Goal: Transaction & Acquisition: Obtain resource

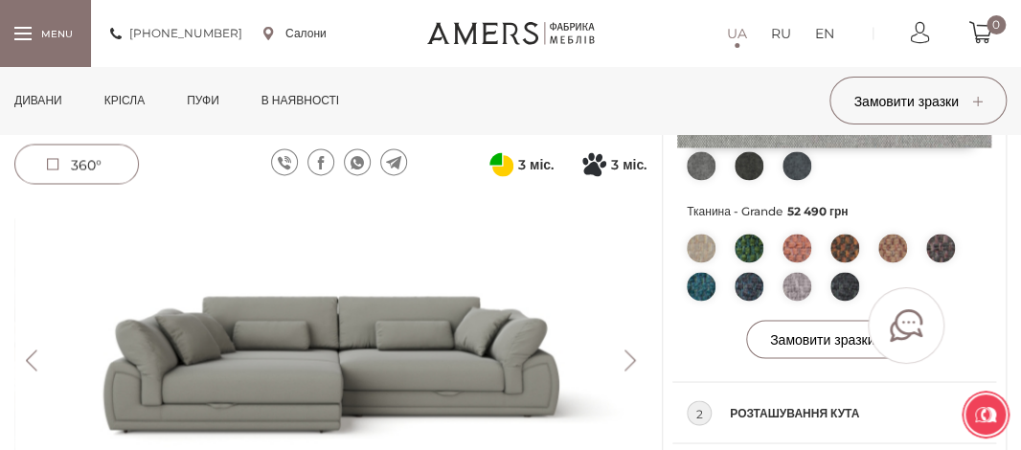
scroll to position [918, 0]
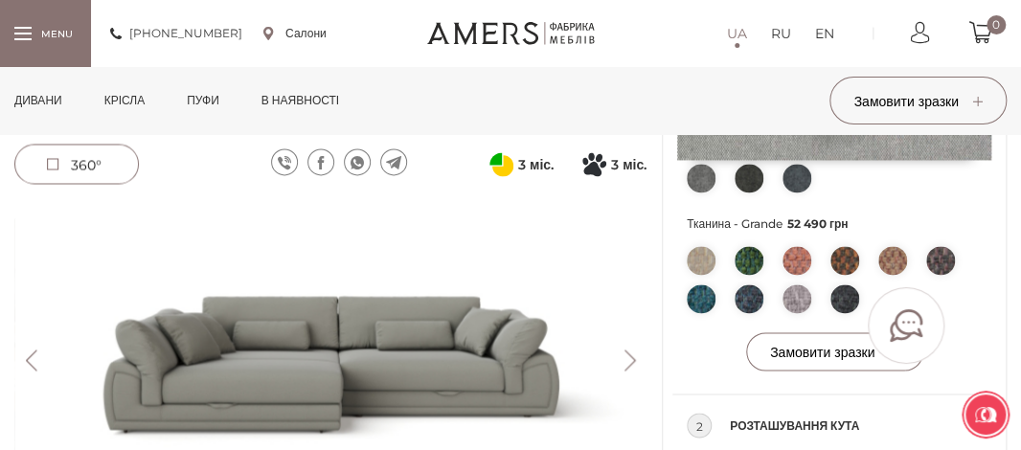
click at [633, 357] on button "Next" at bounding box center [630, 360] width 34 height 21
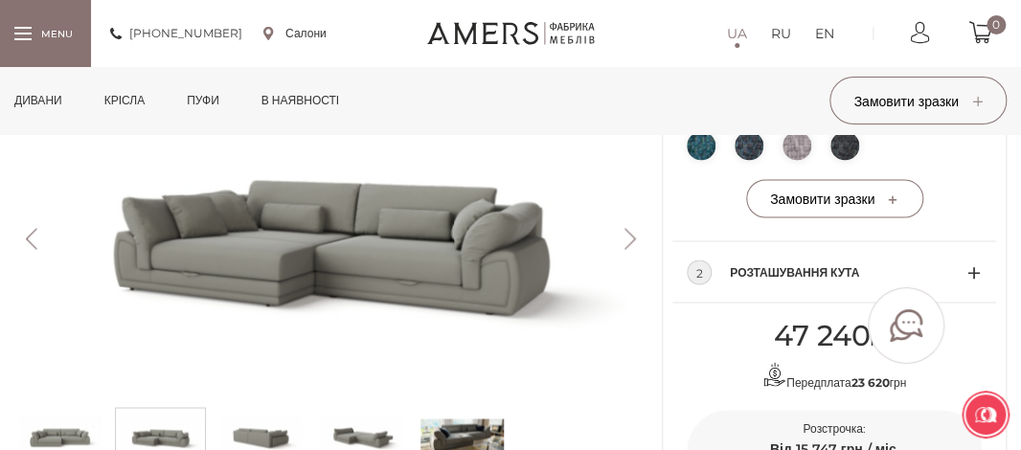
scroll to position [1109, 0]
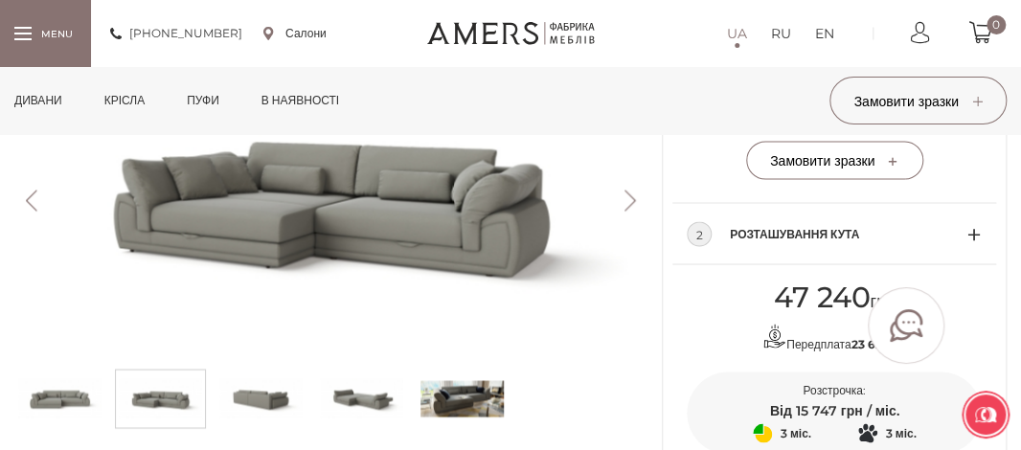
click at [619, 211] on button "Next" at bounding box center [630, 200] width 34 height 21
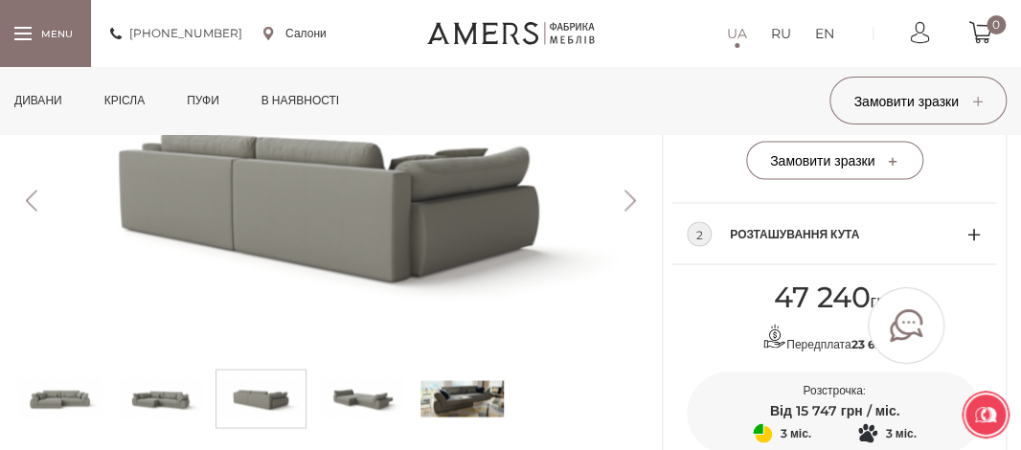
click at [619, 211] on button "Next" at bounding box center [630, 200] width 34 height 21
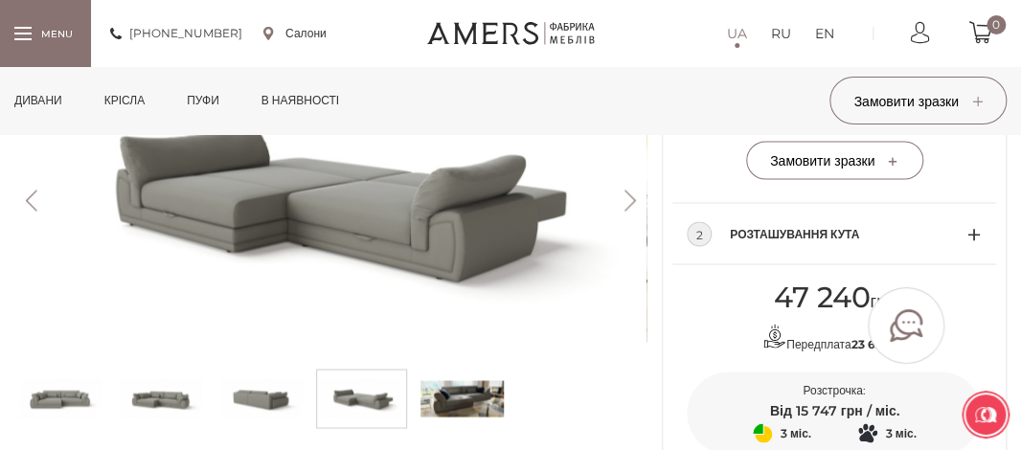
click at [619, 211] on button "Next" at bounding box center [630, 200] width 34 height 21
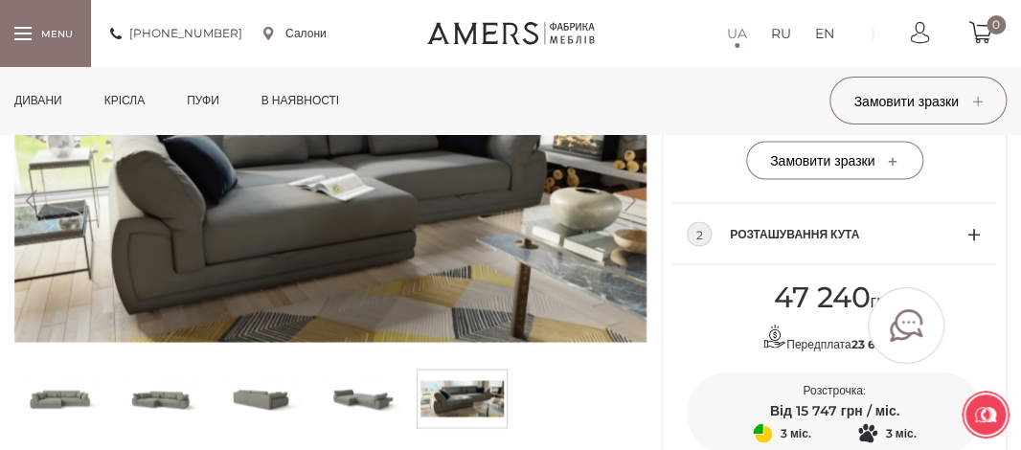
click at [619, 211] on button "Next" at bounding box center [630, 200] width 34 height 21
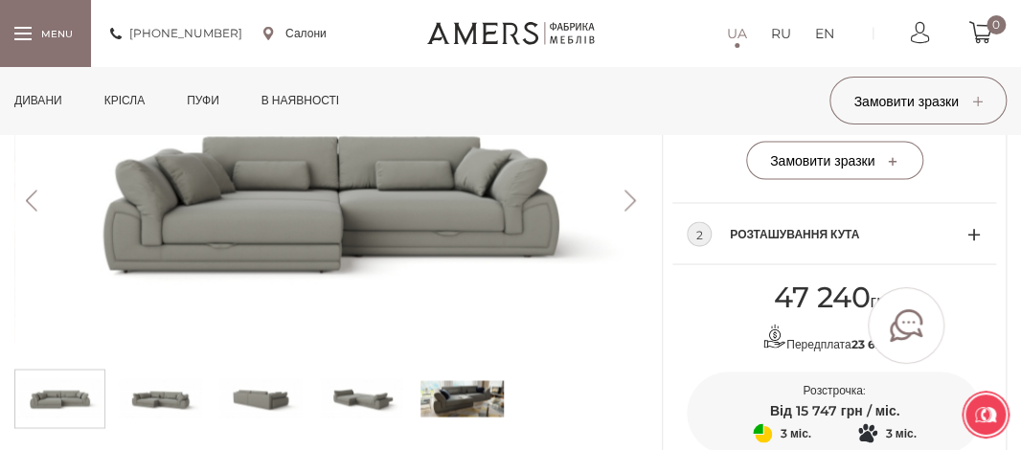
click at [619, 211] on button "Next" at bounding box center [630, 200] width 34 height 21
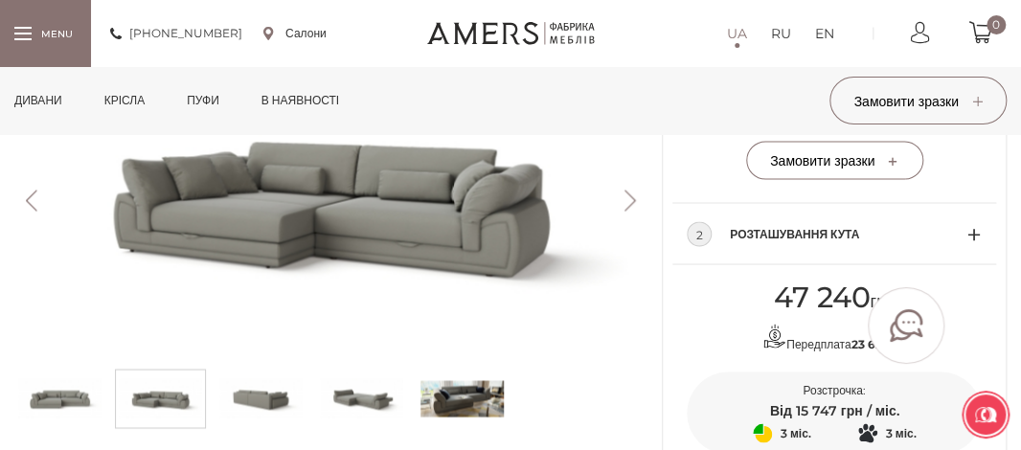
click at [619, 211] on button "Next" at bounding box center [630, 200] width 34 height 21
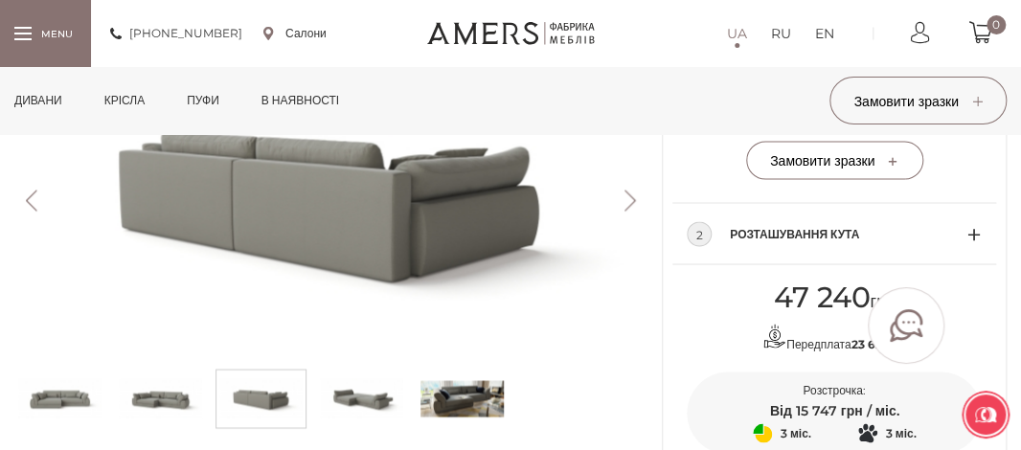
click at [619, 211] on button "Next" at bounding box center [630, 200] width 34 height 21
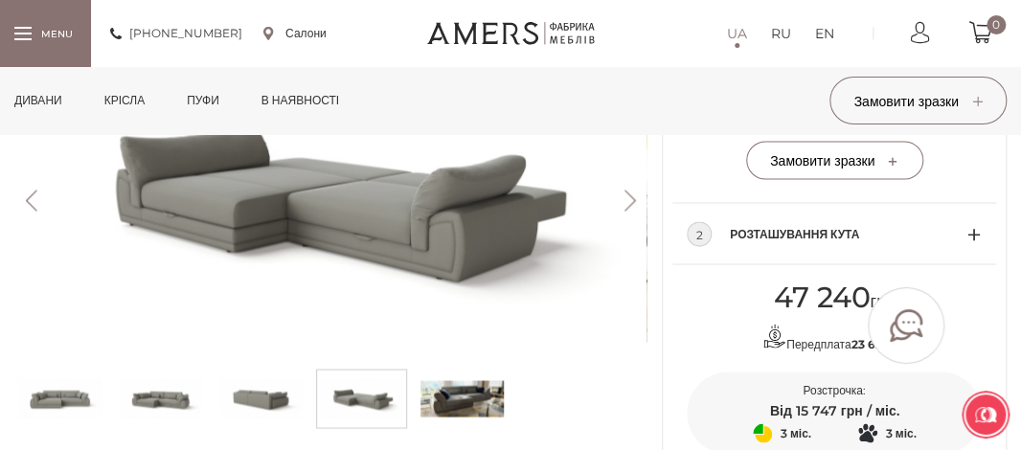
click at [619, 211] on button "Next" at bounding box center [630, 200] width 34 height 21
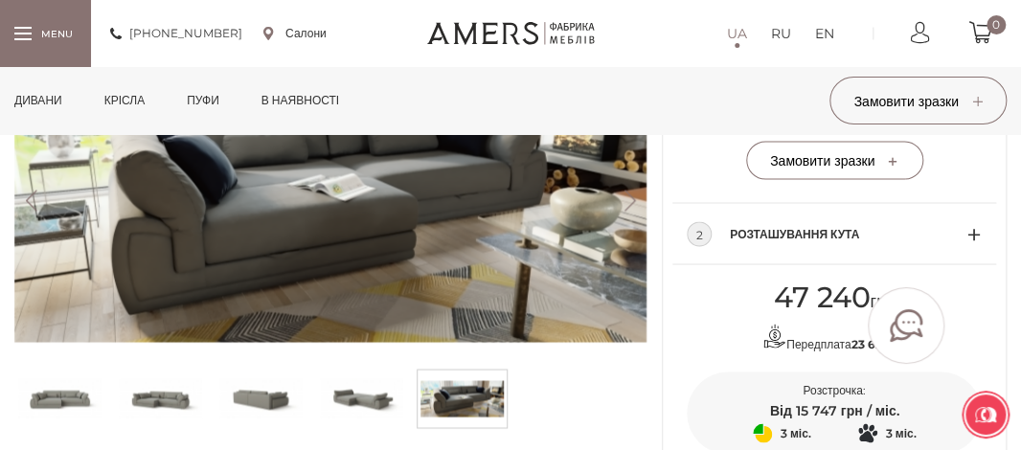
click at [619, 211] on button "Next" at bounding box center [630, 200] width 34 height 21
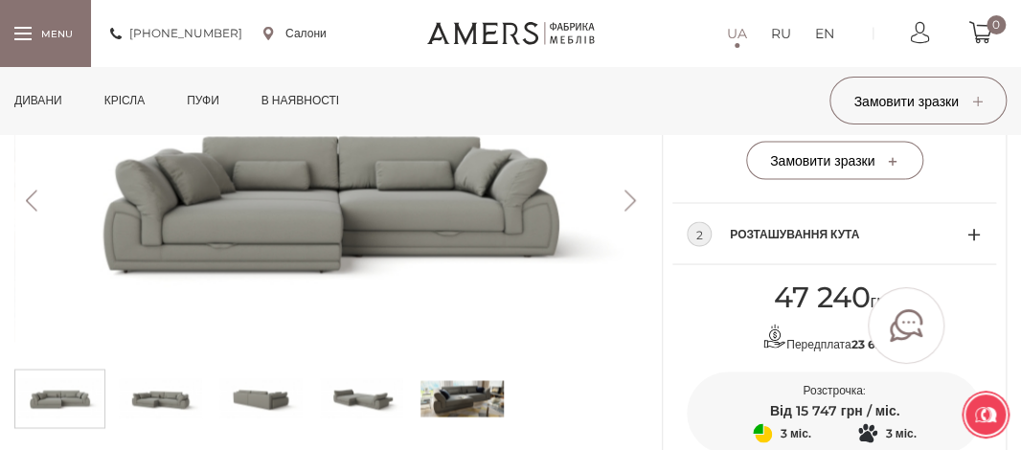
click at [619, 211] on button "Next" at bounding box center [630, 200] width 34 height 21
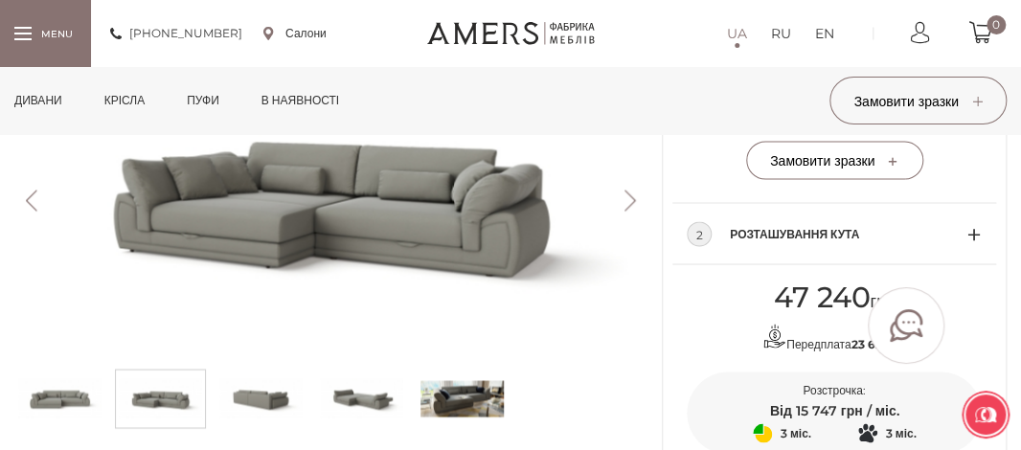
click at [619, 211] on button "Next" at bounding box center [630, 200] width 34 height 21
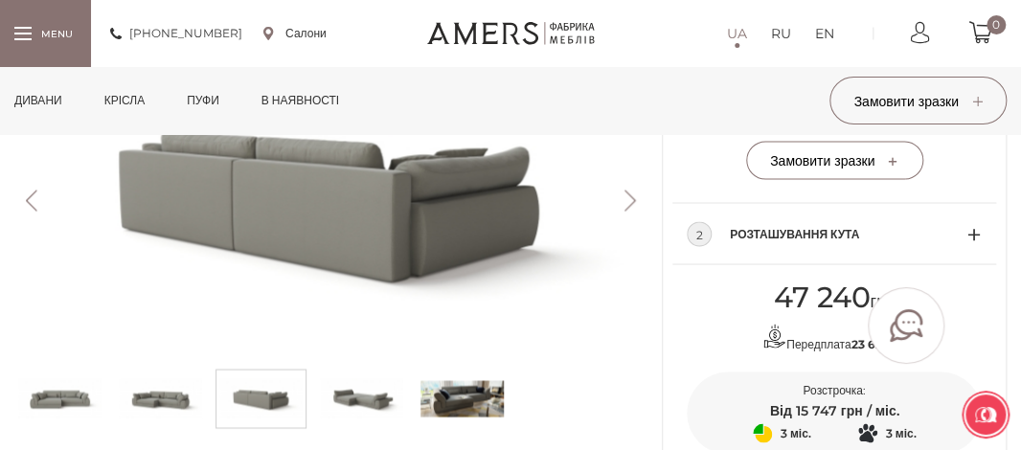
click at [619, 211] on button "Next" at bounding box center [630, 200] width 34 height 21
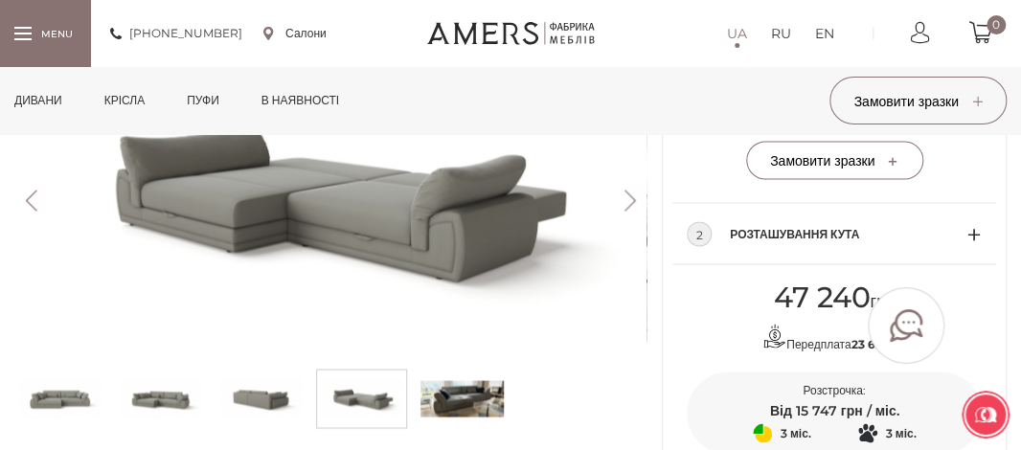
click at [619, 211] on button "Next" at bounding box center [630, 200] width 34 height 21
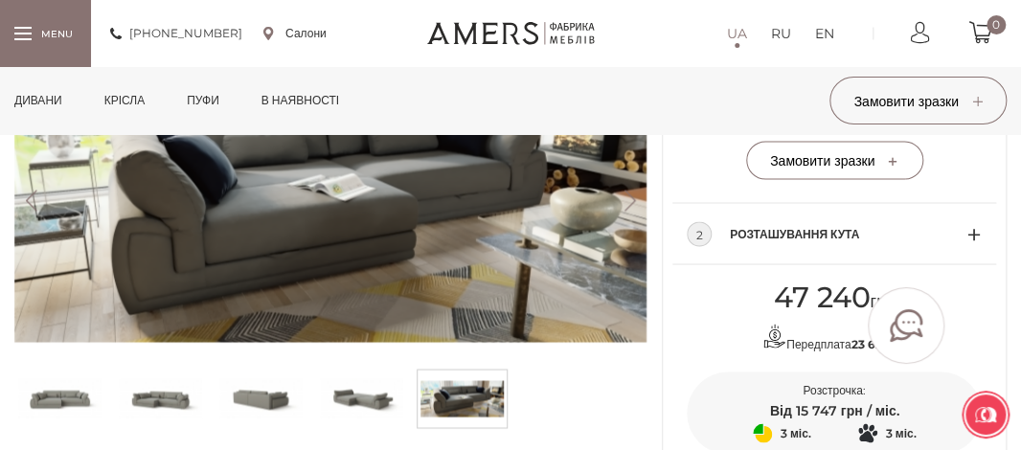
click at [619, 211] on button "Next" at bounding box center [630, 200] width 34 height 21
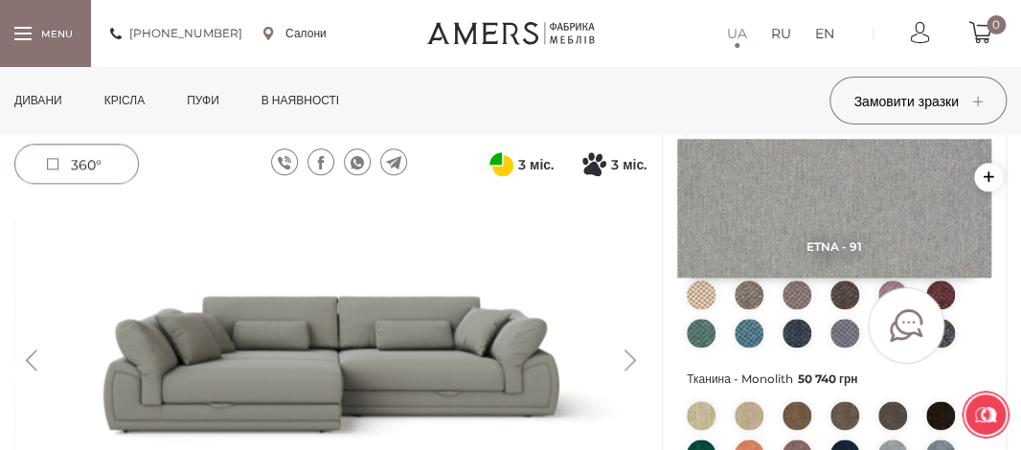
scroll to position [609, 0]
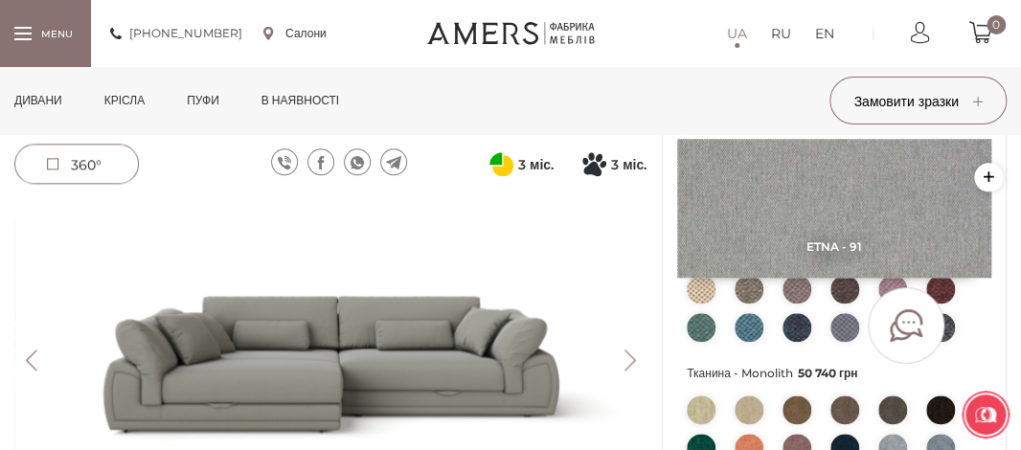
click at [708, 304] on img at bounding box center [701, 289] width 29 height 29
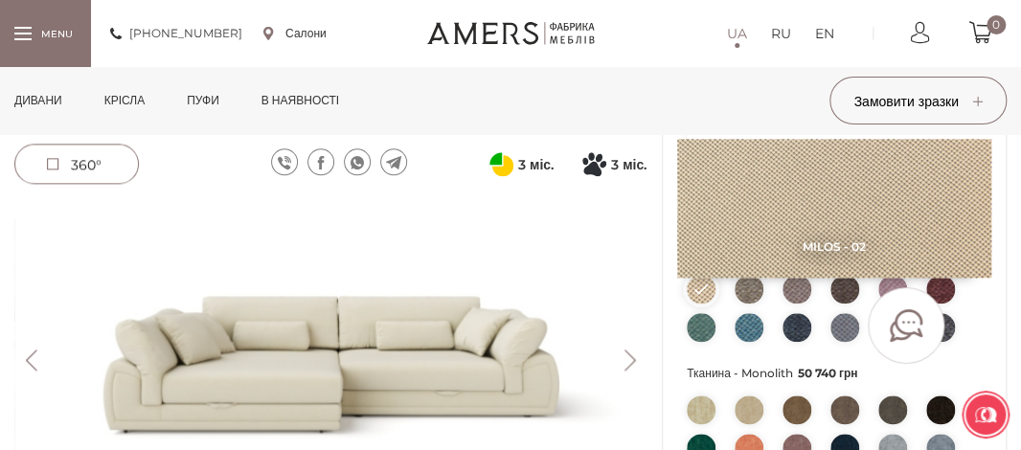
scroll to position [660, 0]
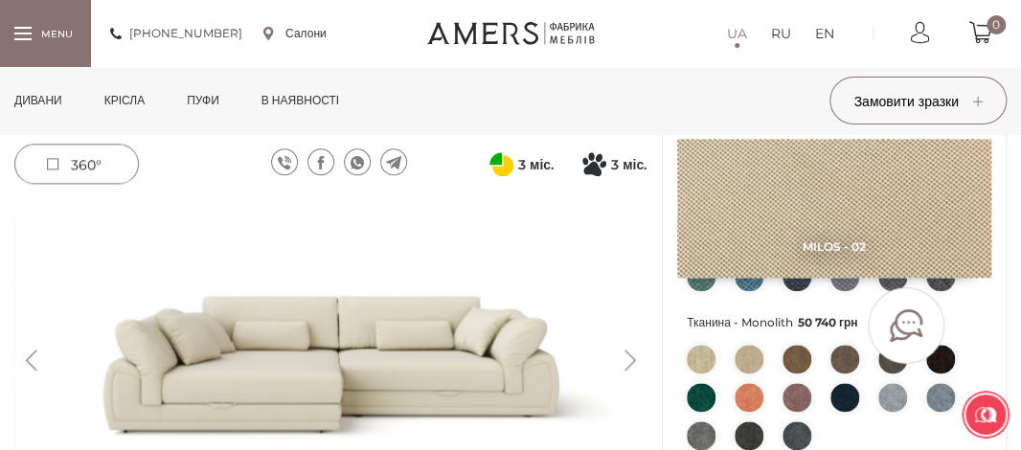
drag, startPoint x: 997, startPoint y: 340, endPoint x: 898, endPoint y: 400, distance: 116.0
click at [898, 400] on div "Milos - 02 Замовити зразок Тканина - [PERSON_NAME] 47 240 грн Тканина - Trinity…" at bounding box center [834, 139] width 343 height 1025
click at [792, 374] on img at bounding box center [797, 359] width 29 height 29
click at [792, 374] on li at bounding box center [797, 359] width 29 height 29
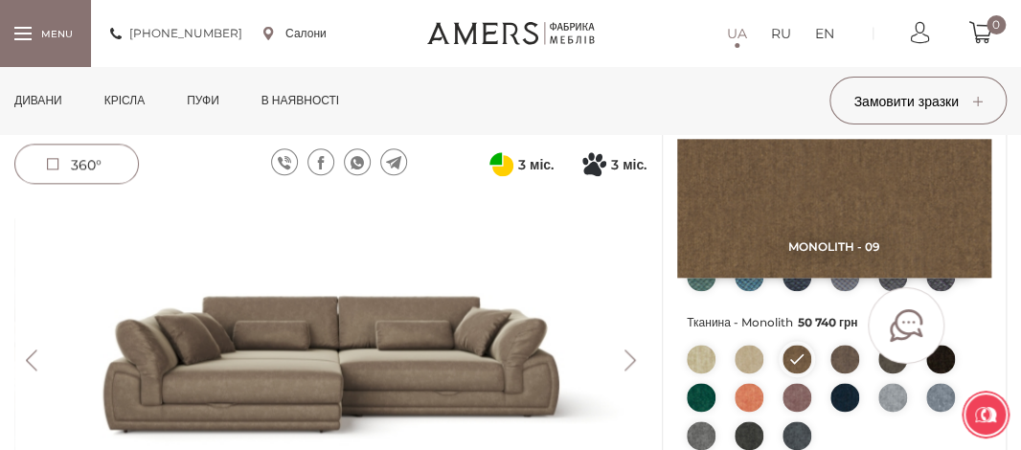
drag, startPoint x: 1004, startPoint y: 220, endPoint x: 1019, endPoint y: 157, distance: 65.1
click at [1019, 157] on div "[PERSON_NAME] Patent 50 740 грн Передплата 25 370 грн 3 міс. Оплата частинами в…" at bounding box center [510, 261] width 1021 height 1469
drag, startPoint x: 655, startPoint y: 231, endPoint x: 997, endPoint y: 188, distance: 344.7
click at [997, 188] on div "[PERSON_NAME] patent 1 Вибрати матеріали Monolith - 09 Замовити зразок" at bounding box center [834, 261] width 360 height 1469
drag, startPoint x: 997, startPoint y: 188, endPoint x: 1002, endPoint y: 226, distance: 38.6
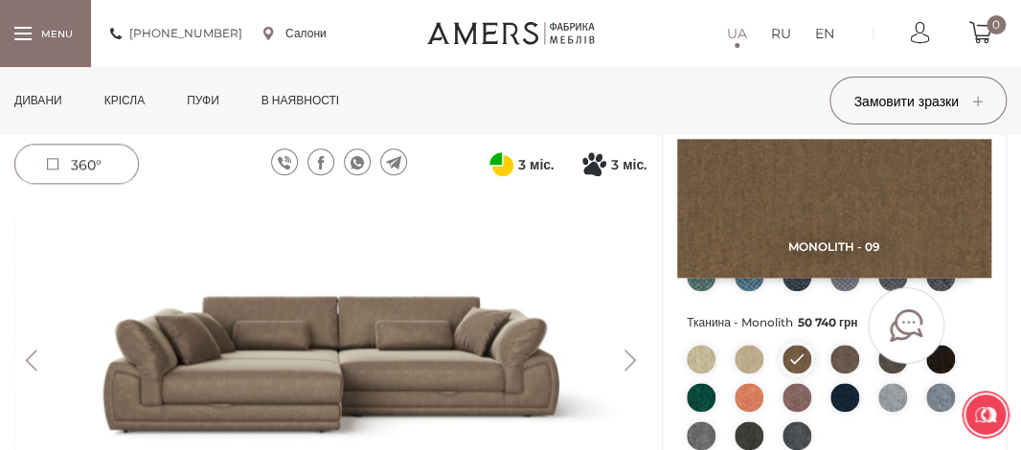
click at [1002, 226] on div "Monolith - 09 Замовити зразок Тканина - [PERSON_NAME] 47 240 грн Тканина - Trin…" at bounding box center [834, 139] width 343 height 1025
click at [996, 344] on div "Monolith - 09 Замовити зразок Тканина - [PERSON_NAME] 47 240 грн Тканина - Trin…" at bounding box center [834, 139] width 343 height 1025
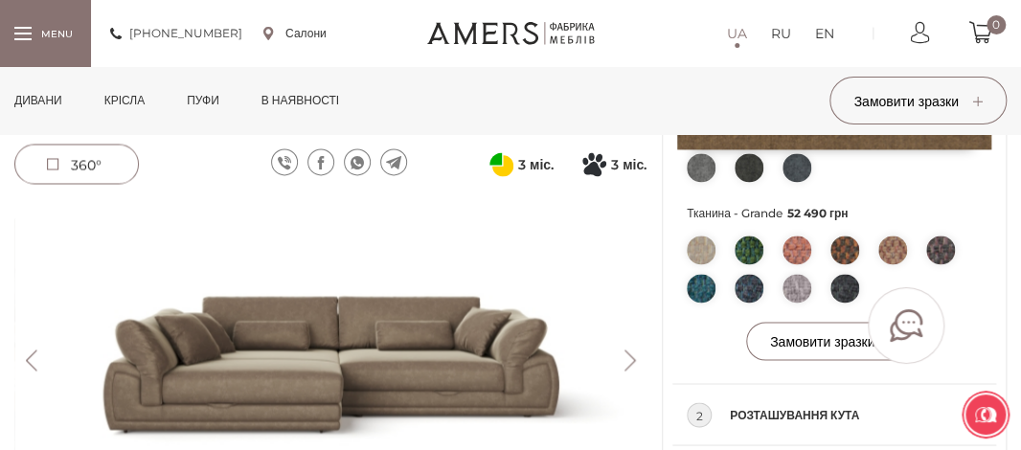
scroll to position [967, 0]
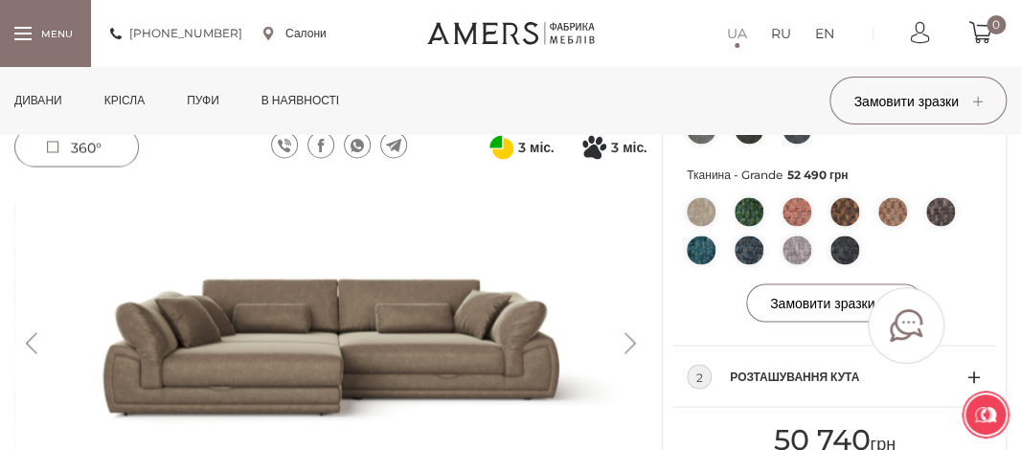
click at [894, 226] on img at bounding box center [893, 211] width 29 height 29
click at [894, 226] on li at bounding box center [893, 211] width 29 height 29
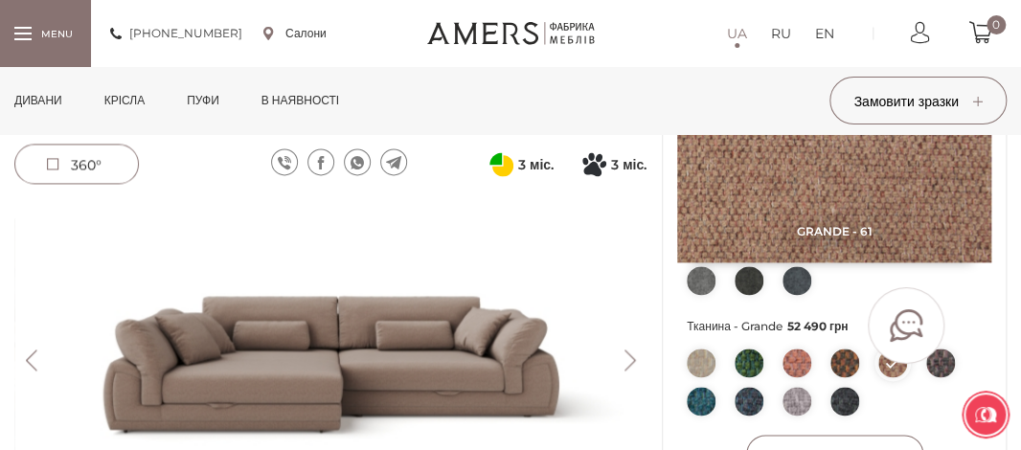
scroll to position [802, 0]
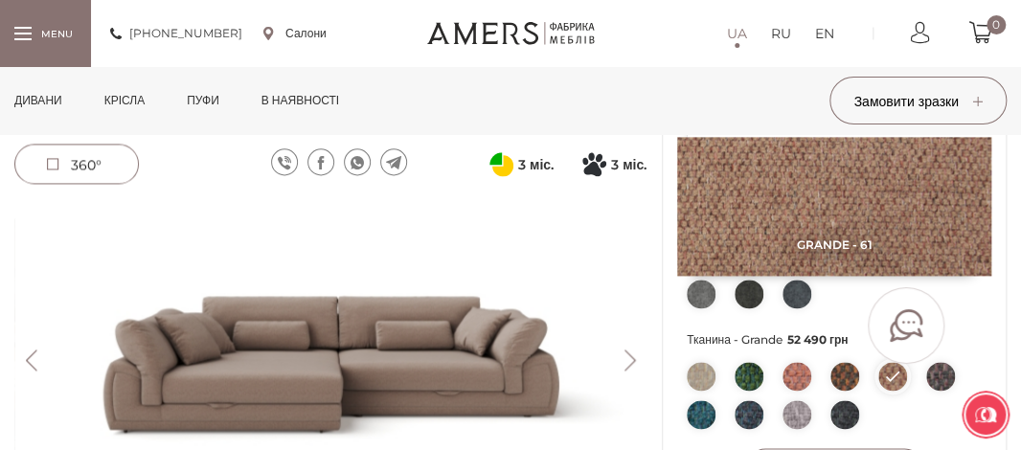
click at [833, 391] on img at bounding box center [845, 376] width 29 height 29
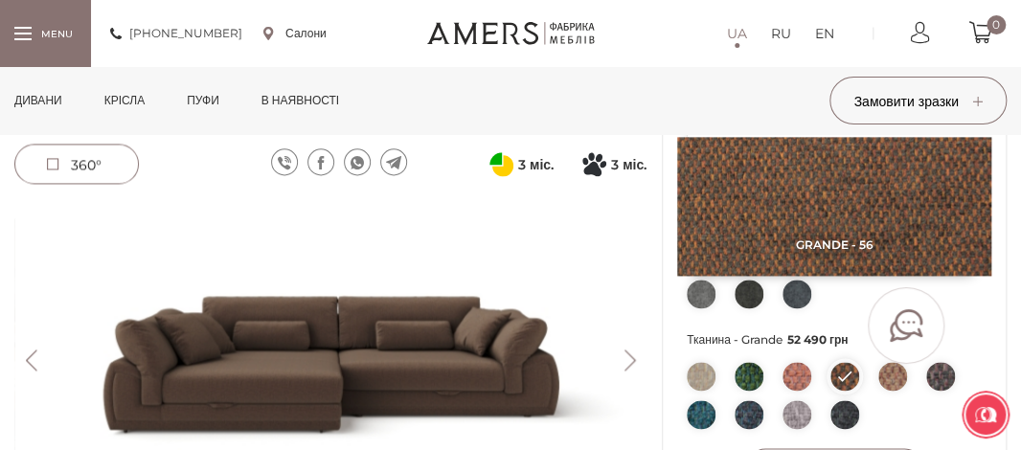
click at [889, 391] on img at bounding box center [893, 376] width 29 height 29
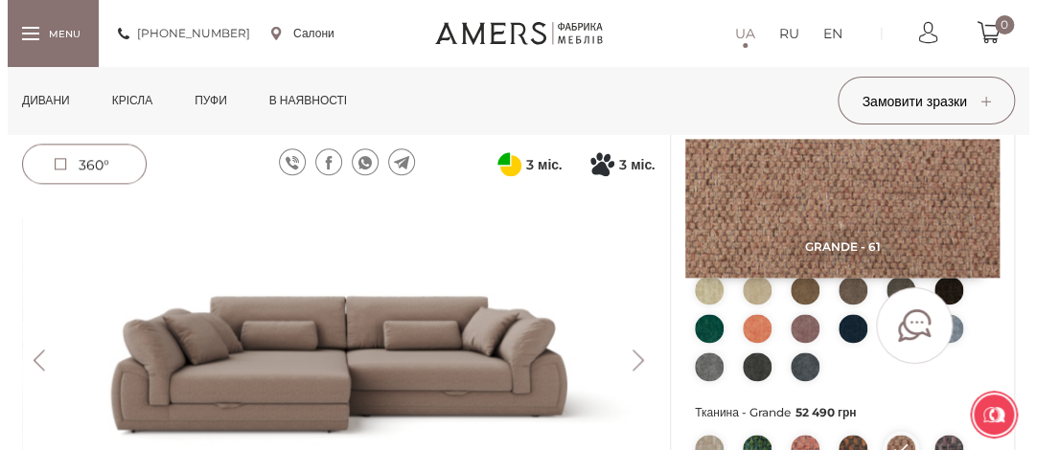
scroll to position [722, 0]
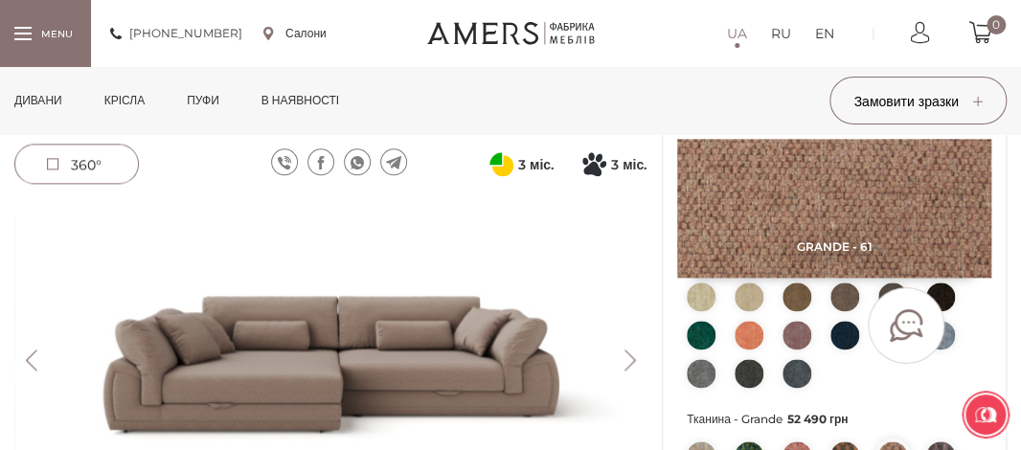
click at [843, 311] on img at bounding box center [845, 297] width 29 height 29
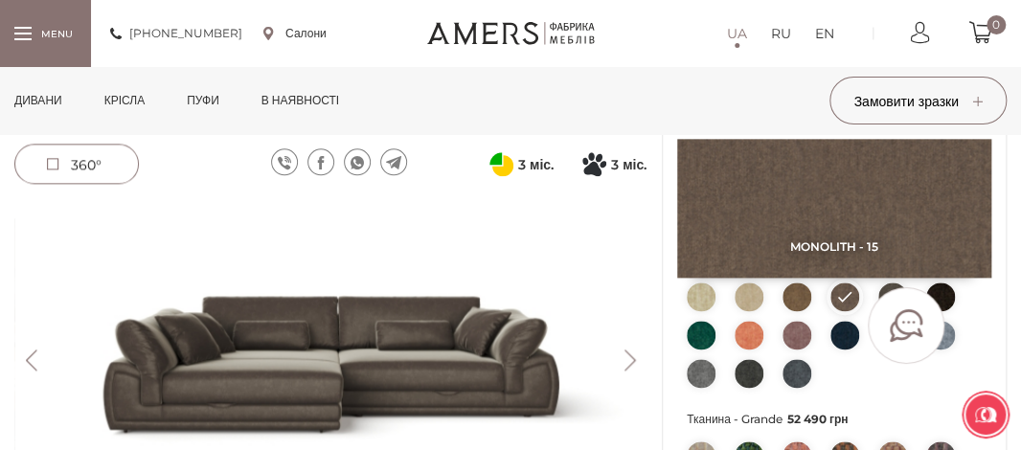
click at [745, 311] on img at bounding box center [749, 297] width 29 height 29
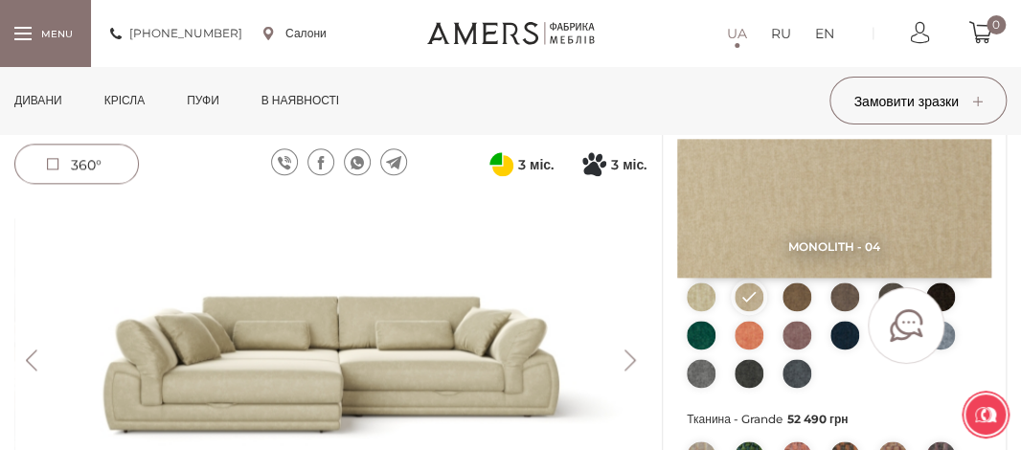
click at [796, 350] on img at bounding box center [797, 335] width 29 height 29
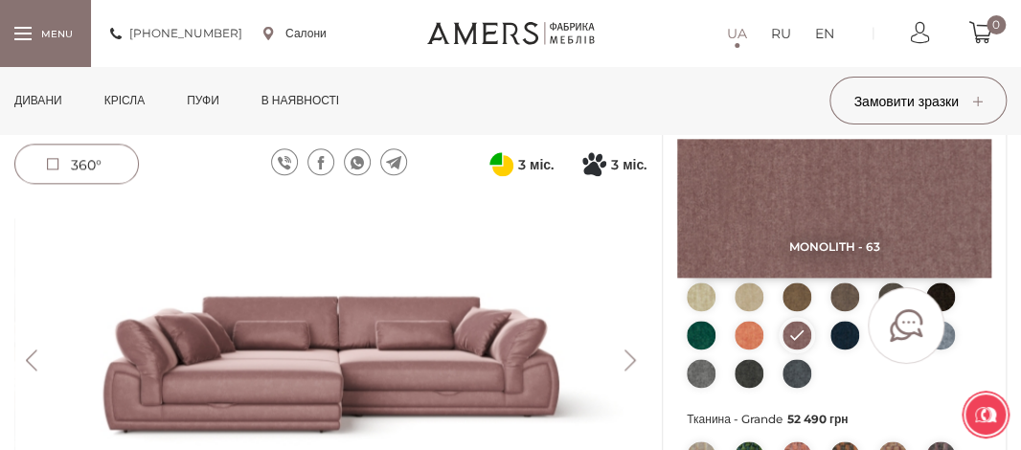
click at [754, 311] on img at bounding box center [749, 297] width 29 height 29
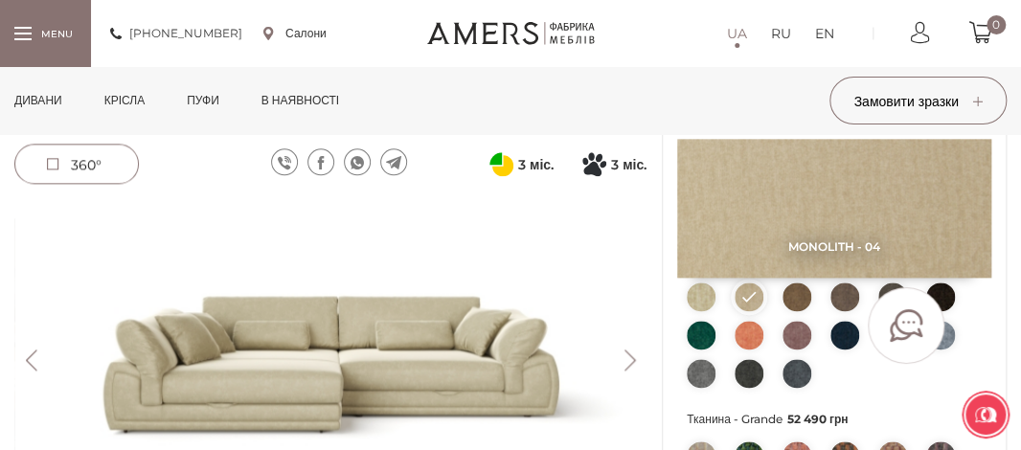
click at [789, 311] on img at bounding box center [797, 297] width 29 height 29
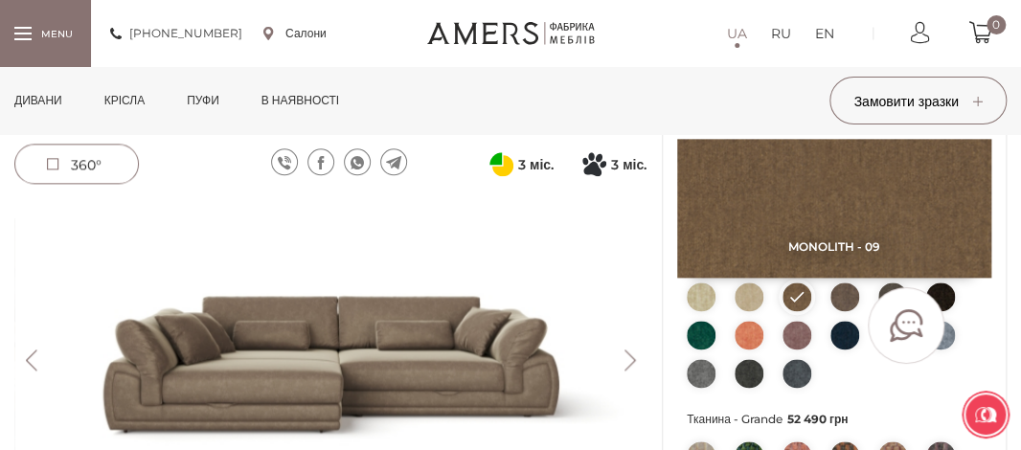
drag, startPoint x: 1005, startPoint y: 236, endPoint x: 450, endPoint y: -11, distance: 607.3
click at [308, 33] on link "Салони" at bounding box center [294, 33] width 63 height 17
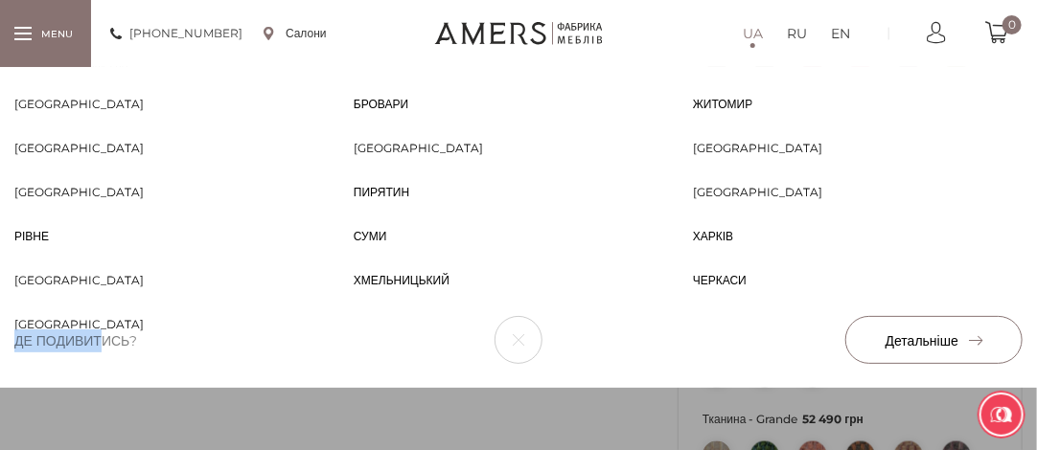
drag, startPoint x: 107, startPoint y: 336, endPoint x: 258, endPoint y: 319, distance: 151.4
click at [258, 319] on div "[GEOGRAPHIC_DATA] [PERSON_NAME] [PERSON_NAME] [GEOGRAPHIC_DATA] [GEOGRAPHIC_DAT…" at bounding box center [518, 227] width 1037 height 321
click at [606, 214] on li "Пирятин Пирятин" at bounding box center [518, 206] width 339 height 44
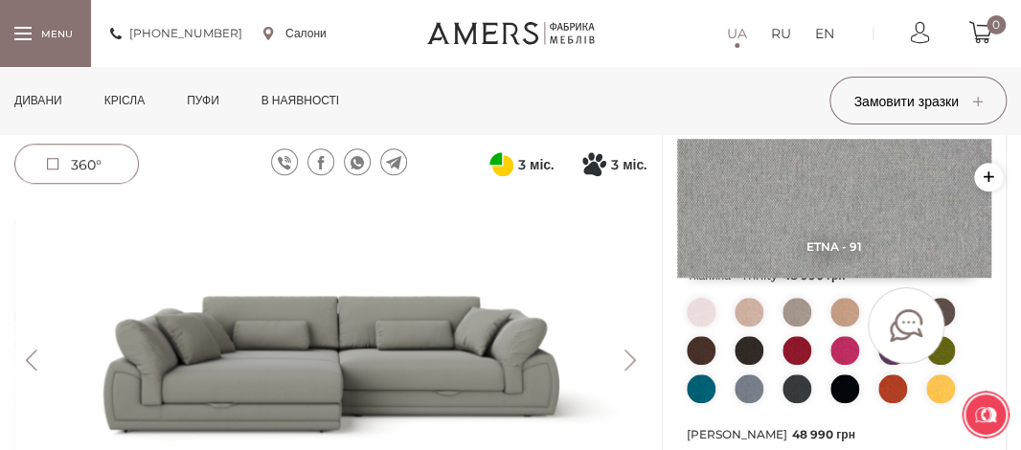
scroll to position [409, 0]
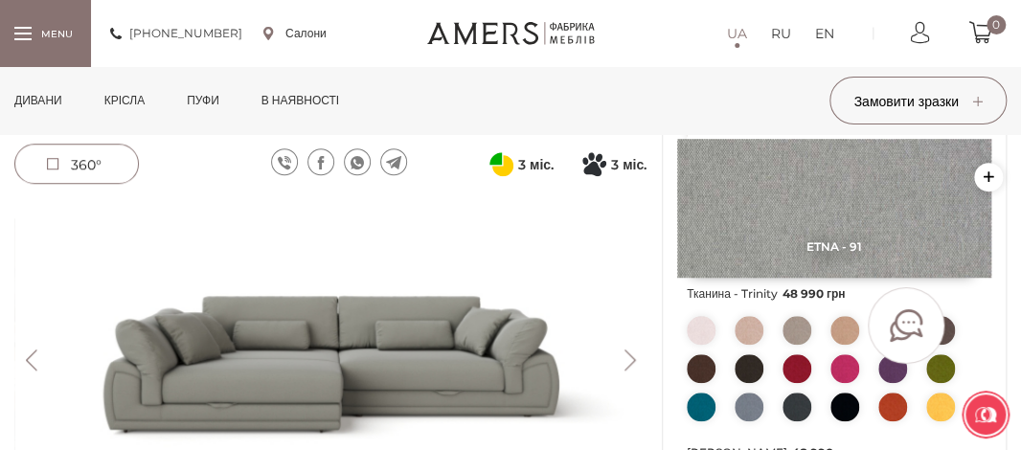
click at [845, 345] on img at bounding box center [845, 330] width 29 height 29
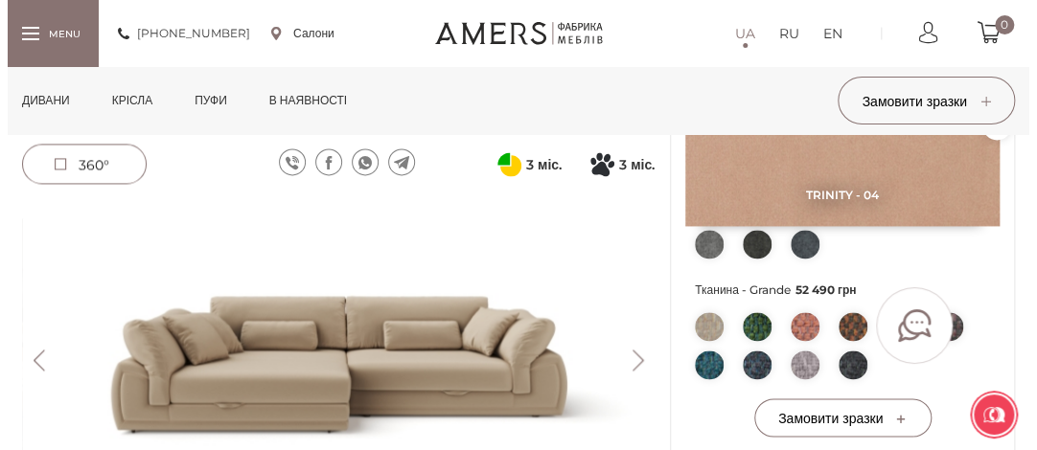
scroll to position [828, 0]
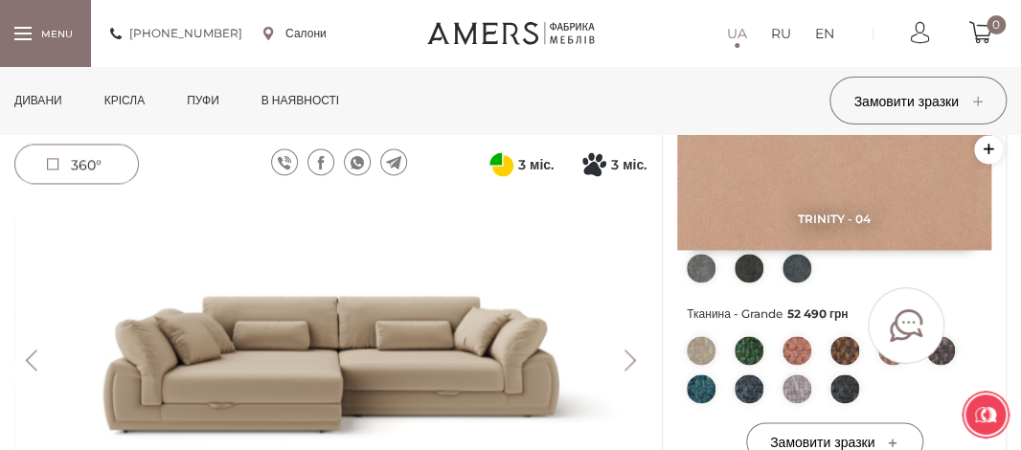
click at [889, 365] on img at bounding box center [893, 350] width 29 height 29
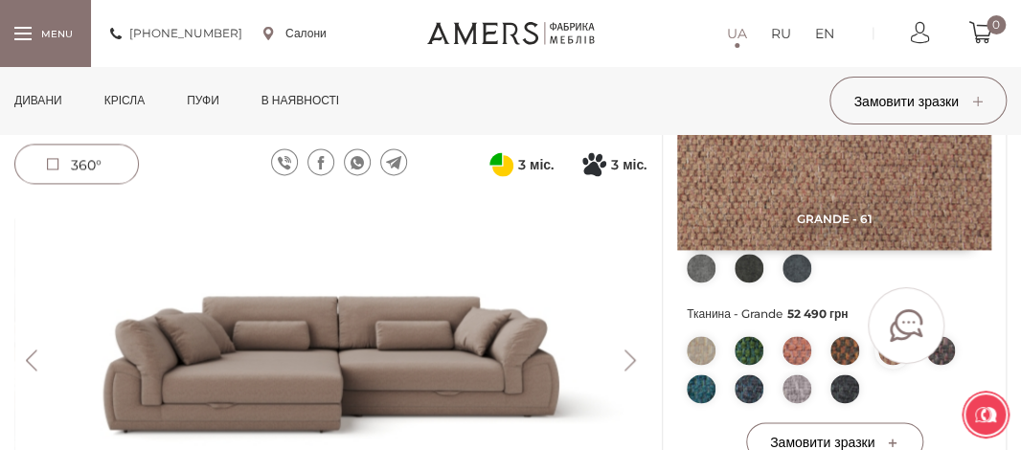
click at [934, 104] on span "Замовити зразки" at bounding box center [918, 101] width 128 height 17
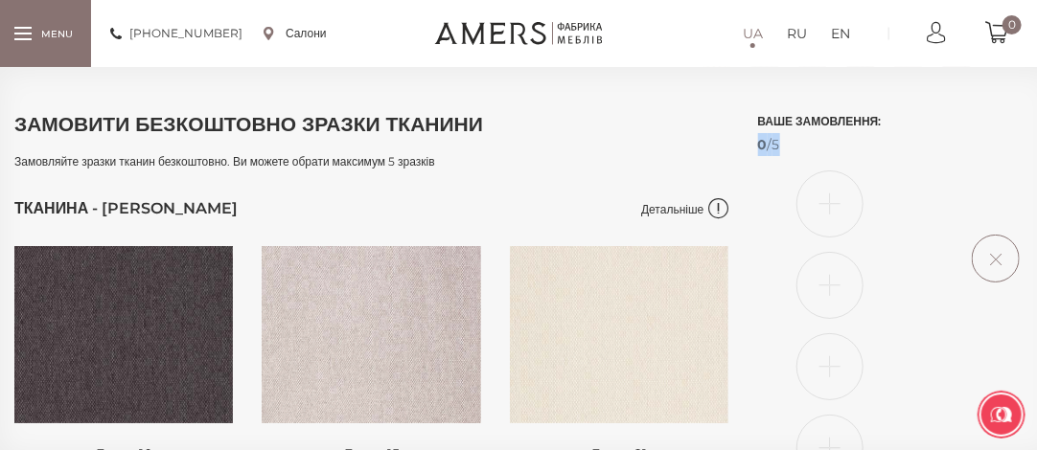
drag, startPoint x: 984, startPoint y: 66, endPoint x: 1008, endPoint y: 171, distance: 108.1
click at [1008, 171] on div "Замовити безкоштовно зразки тканини Замовляйте зразки тканин безкоштовно. Ви мо…" at bounding box center [526, 258] width 1053 height 383
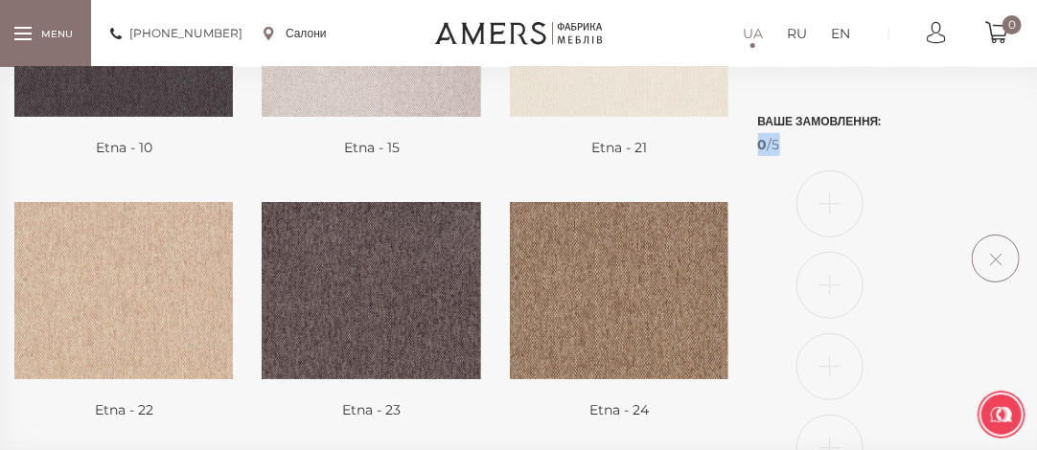
scroll to position [345, 0]
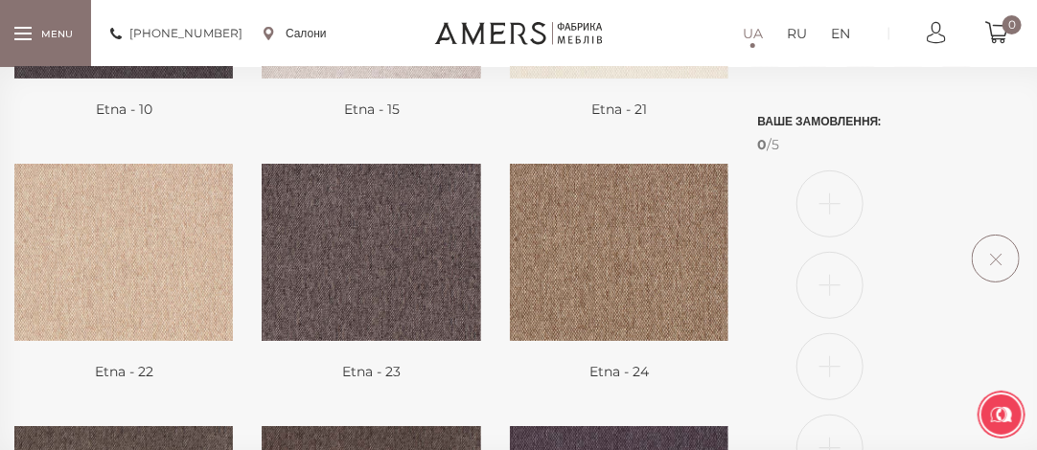
click at [606, 254] on icon at bounding box center [620, 252] width 32 height 24
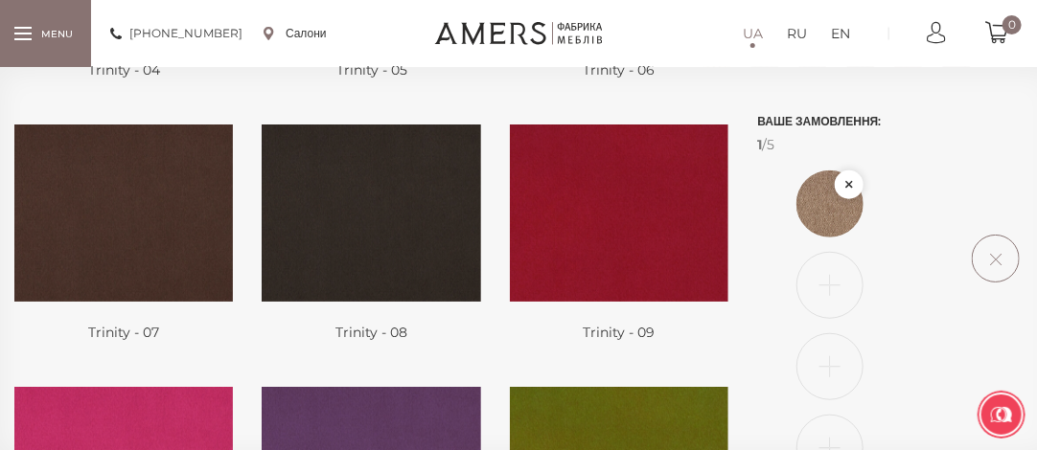
scroll to position [2798, 0]
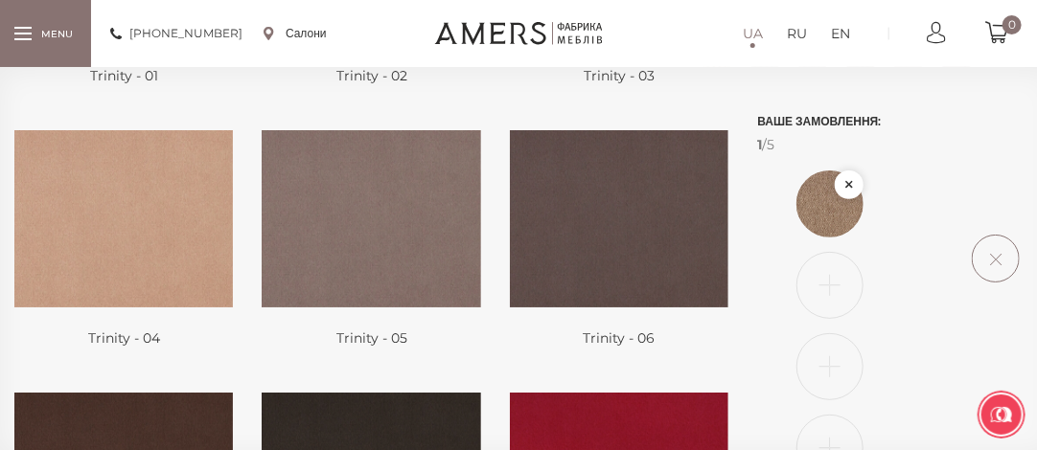
click at [116, 208] on icon at bounding box center [124, 219] width 32 height 24
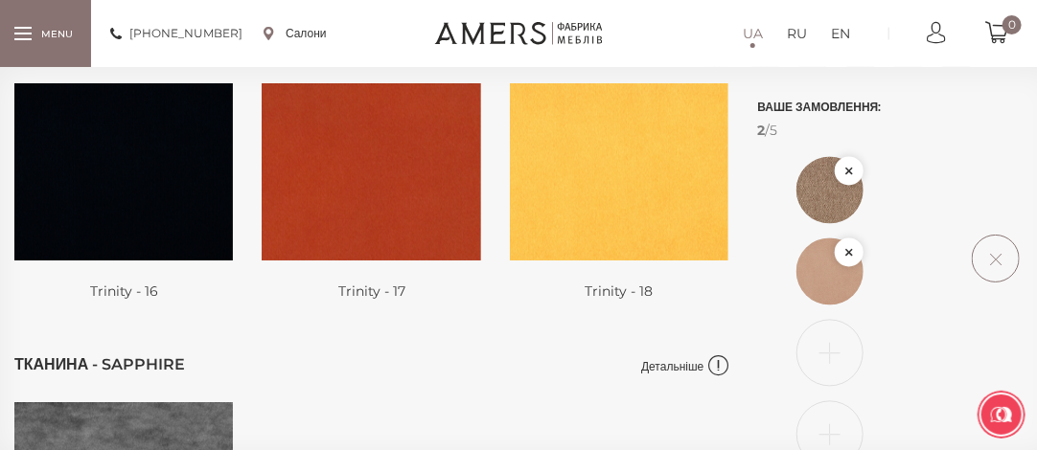
scroll to position [4162, 0]
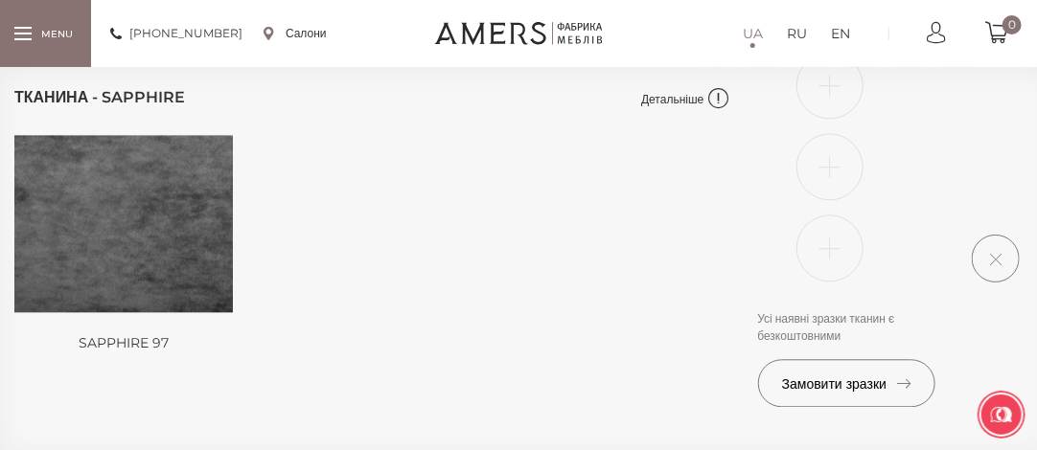
click at [171, 182] on img at bounding box center [123, 223] width 218 height 177
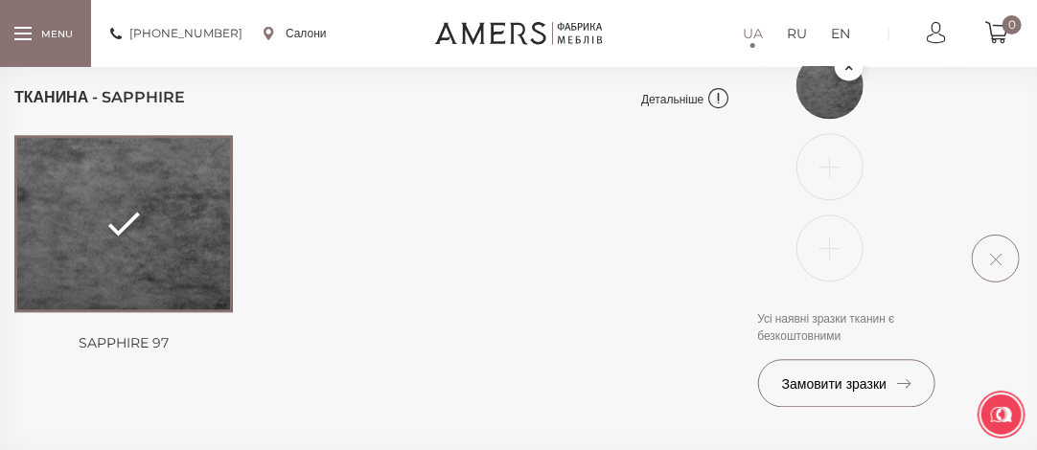
click at [171, 182] on img at bounding box center [123, 223] width 218 height 177
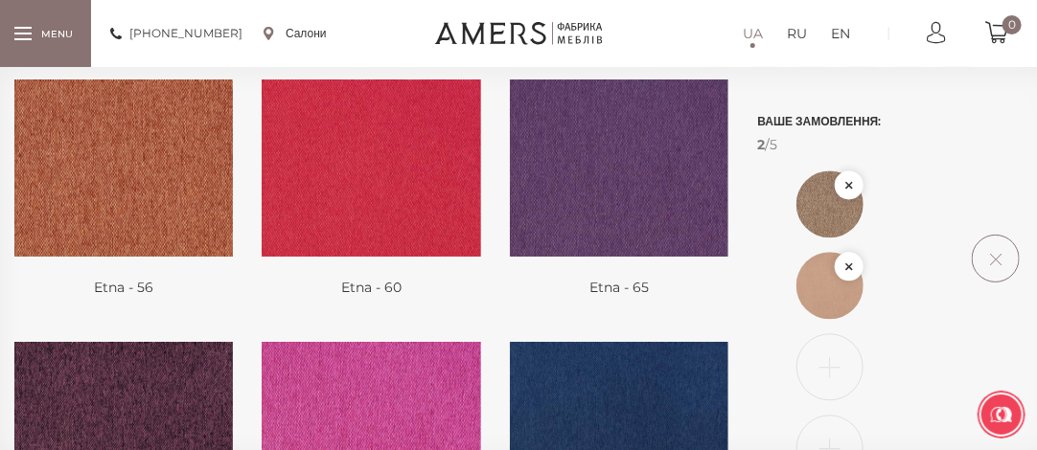
scroll to position [1288, 0]
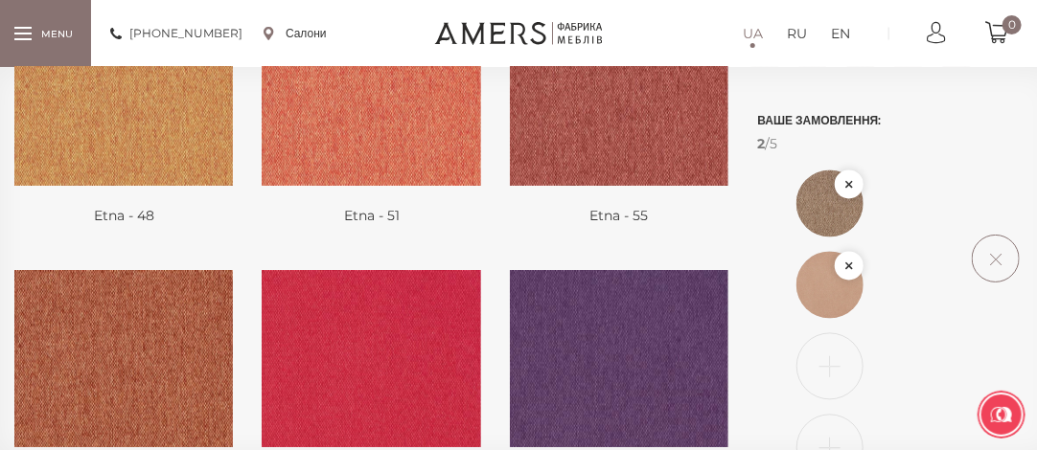
click at [128, 333] on img at bounding box center [123, 359] width 218 height 177
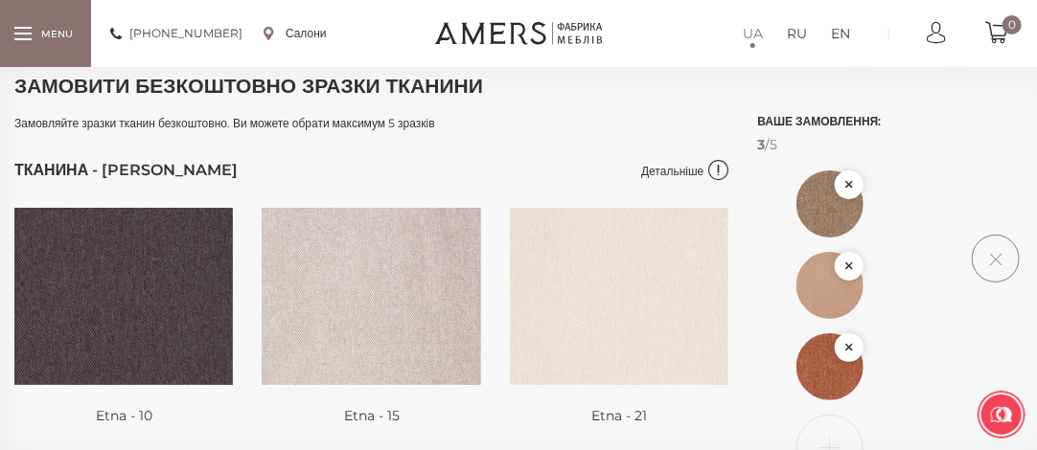
scroll to position [345, 0]
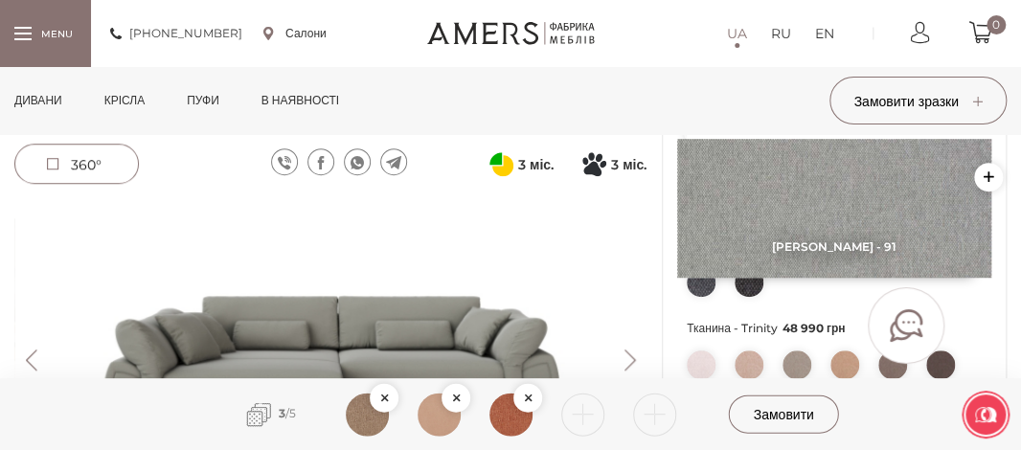
scroll to position [380, 0]
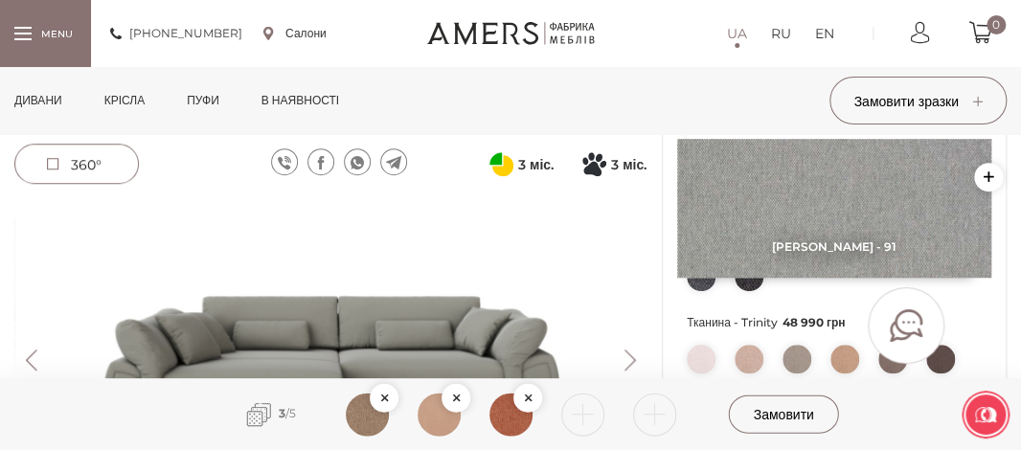
drag, startPoint x: 353, startPoint y: 307, endPoint x: 502, endPoint y: 244, distance: 161.9
click at [502, 244] on img at bounding box center [330, 360] width 632 height 318
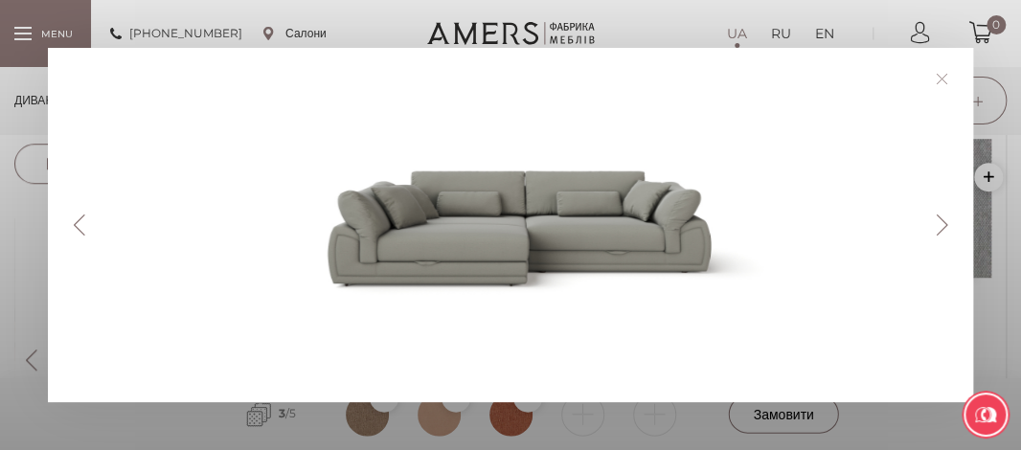
click at [948, 74] on link at bounding box center [942, 79] width 30 height 30
